Goal: Information Seeking & Learning: Learn about a topic

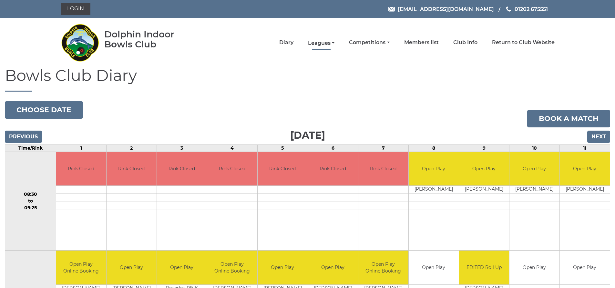
click at [326, 43] on link "Leagues" at bounding box center [321, 43] width 26 height 7
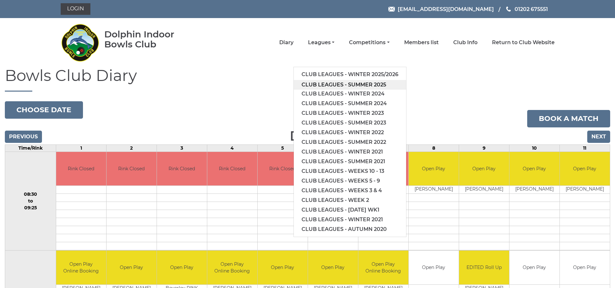
click at [340, 84] on link "Club leagues - Summer 2025" at bounding box center [350, 85] width 112 height 10
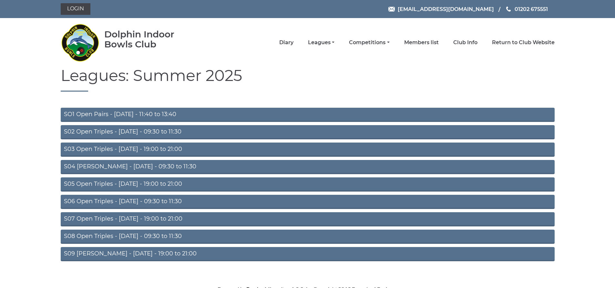
click at [159, 114] on link "SO1 Open Pairs - Monday - 11:40 to 13:40" at bounding box center [308, 115] width 494 height 14
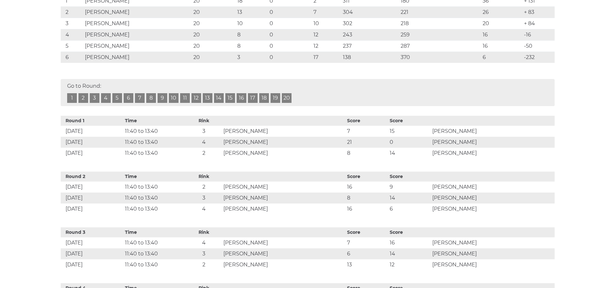
scroll to position [193, 0]
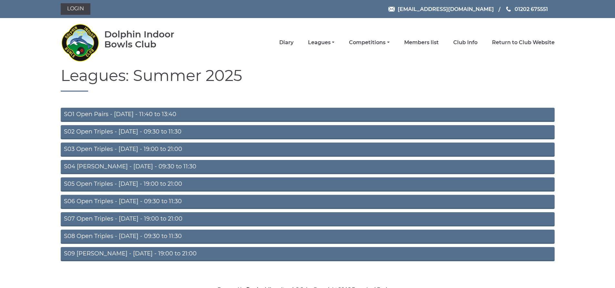
click at [169, 182] on link "S05 Open Triples - Wednesday - 19:00 to 21:00" at bounding box center [308, 185] width 494 height 14
click at [135, 184] on link "S05 Open Triples - Wednesday - 19:00 to 21:00" at bounding box center [308, 185] width 494 height 14
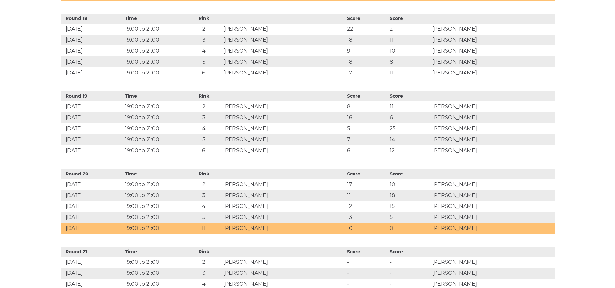
scroll to position [1693, 0]
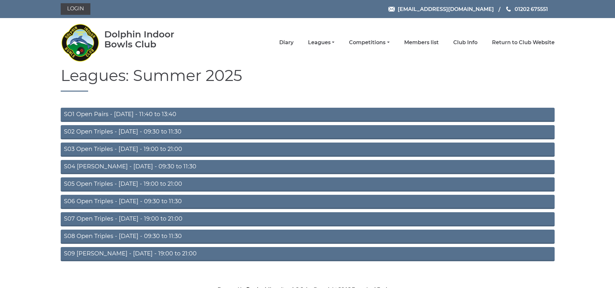
click at [157, 218] on link "S07 Open Triples - [DATE] - 19:00 to 21:00" at bounding box center [308, 220] width 494 height 14
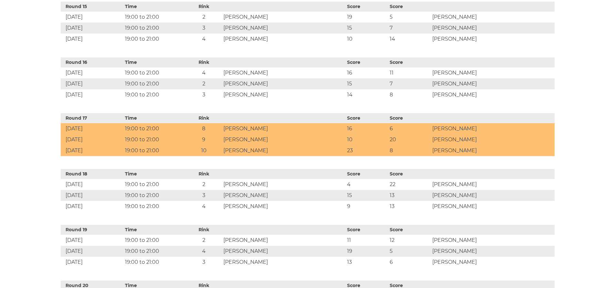
scroll to position [1186, 0]
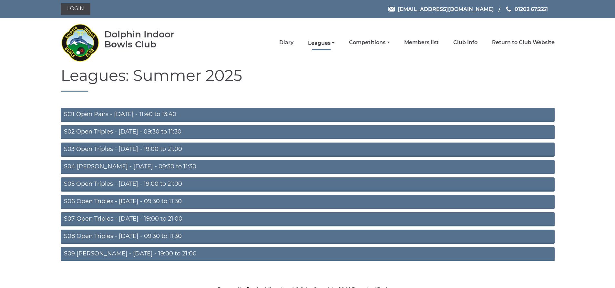
click at [324, 45] on link "Leagues" at bounding box center [321, 43] width 26 height 7
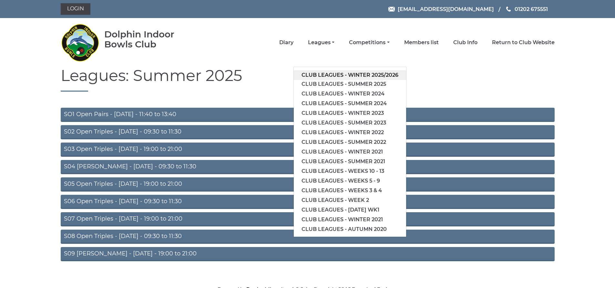
click at [341, 77] on link "Club leagues - Winter 2025/2026" at bounding box center [350, 75] width 112 height 10
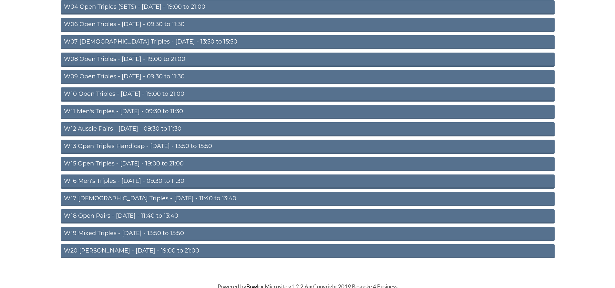
scroll to position [162, 0]
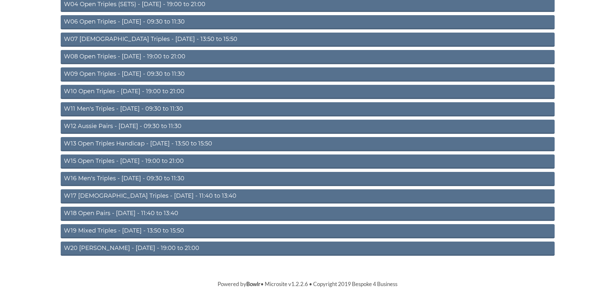
click at [138, 162] on link "W15 Open Triples - Thursday - 19:00 to 21:00" at bounding box center [308, 162] width 494 height 14
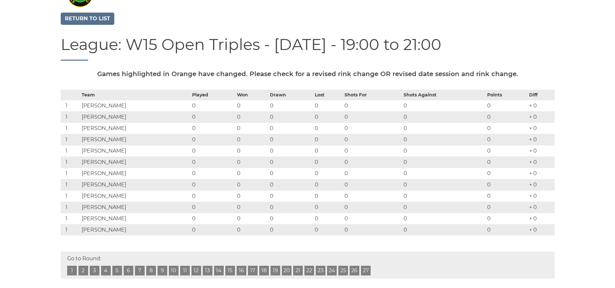
scroll to position [61, 0]
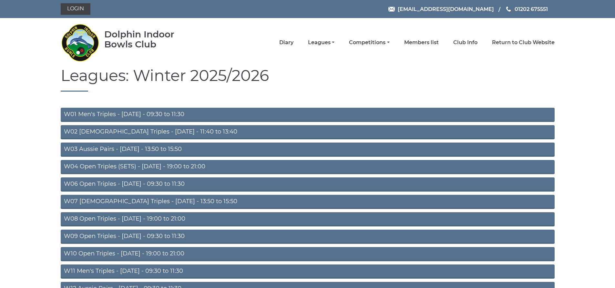
scroll to position [160, 0]
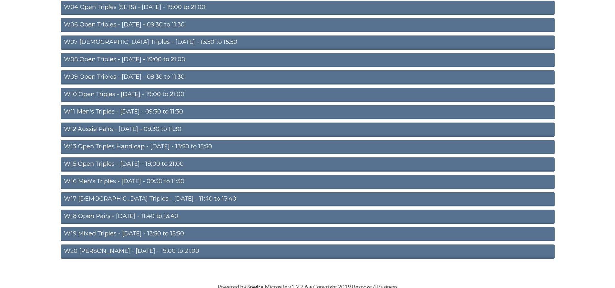
click at [163, 183] on link "W16 Men's Triples - [DATE] - 09:30 to 11:30" at bounding box center [308, 182] width 494 height 14
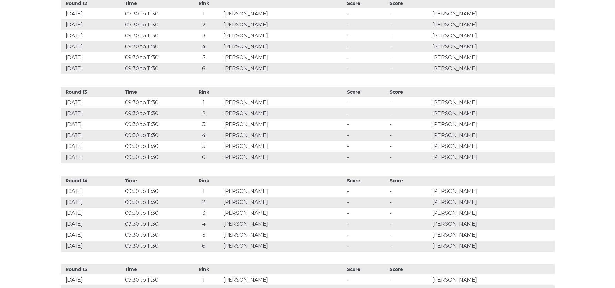
scroll to position [1335, 0]
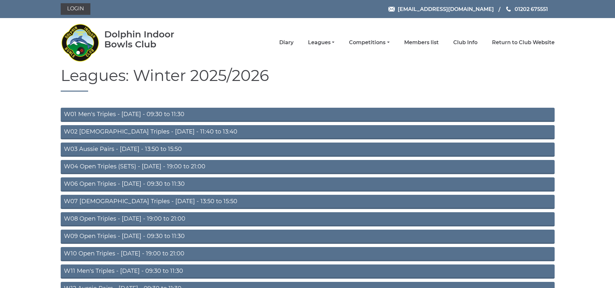
scroll to position [160, 0]
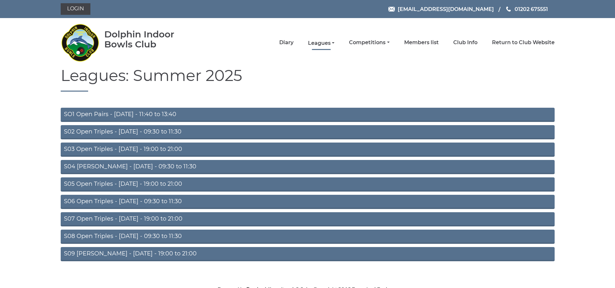
click at [321, 43] on link "Leagues" at bounding box center [321, 43] width 26 height 7
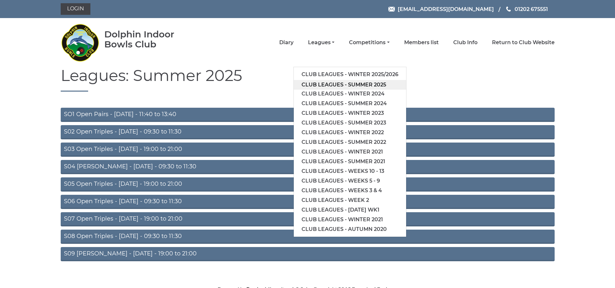
click at [330, 83] on link "Club leagues - Summer 2025" at bounding box center [350, 85] width 112 height 10
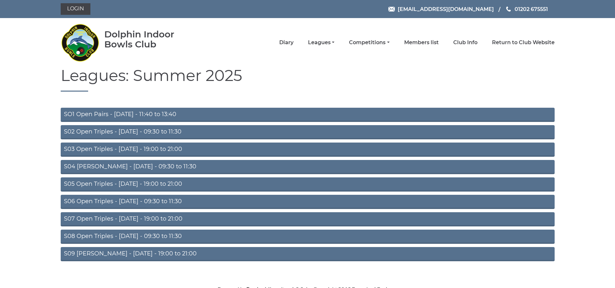
click at [161, 237] on link "S08 Open Triples - [DATE] - 09:30 to 11:30" at bounding box center [308, 237] width 494 height 14
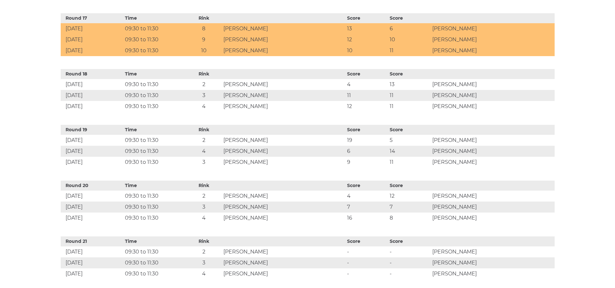
scroll to position [1175, 0]
